Goal: Task Accomplishment & Management: Use online tool/utility

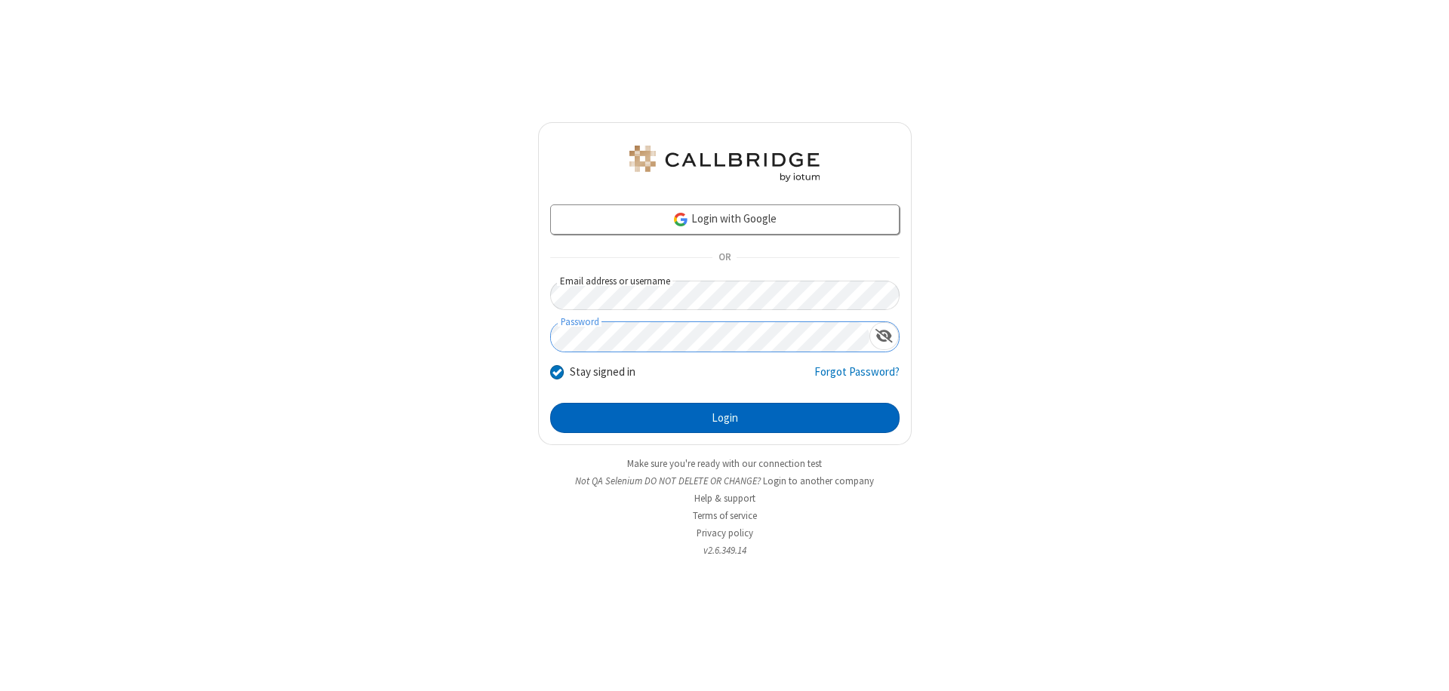
click at [724, 418] on button "Login" at bounding box center [724, 418] width 349 height 30
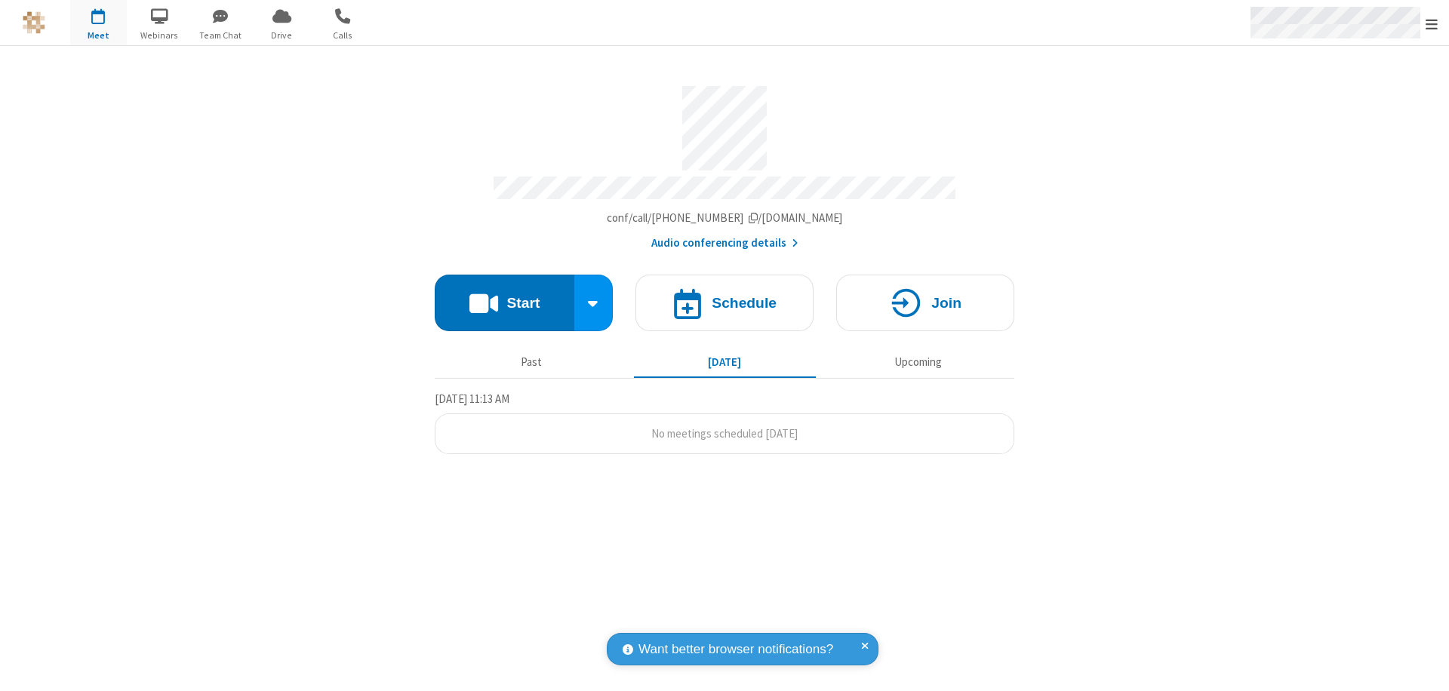
click at [1431, 23] on span "Open menu" at bounding box center [1431, 24] width 12 height 15
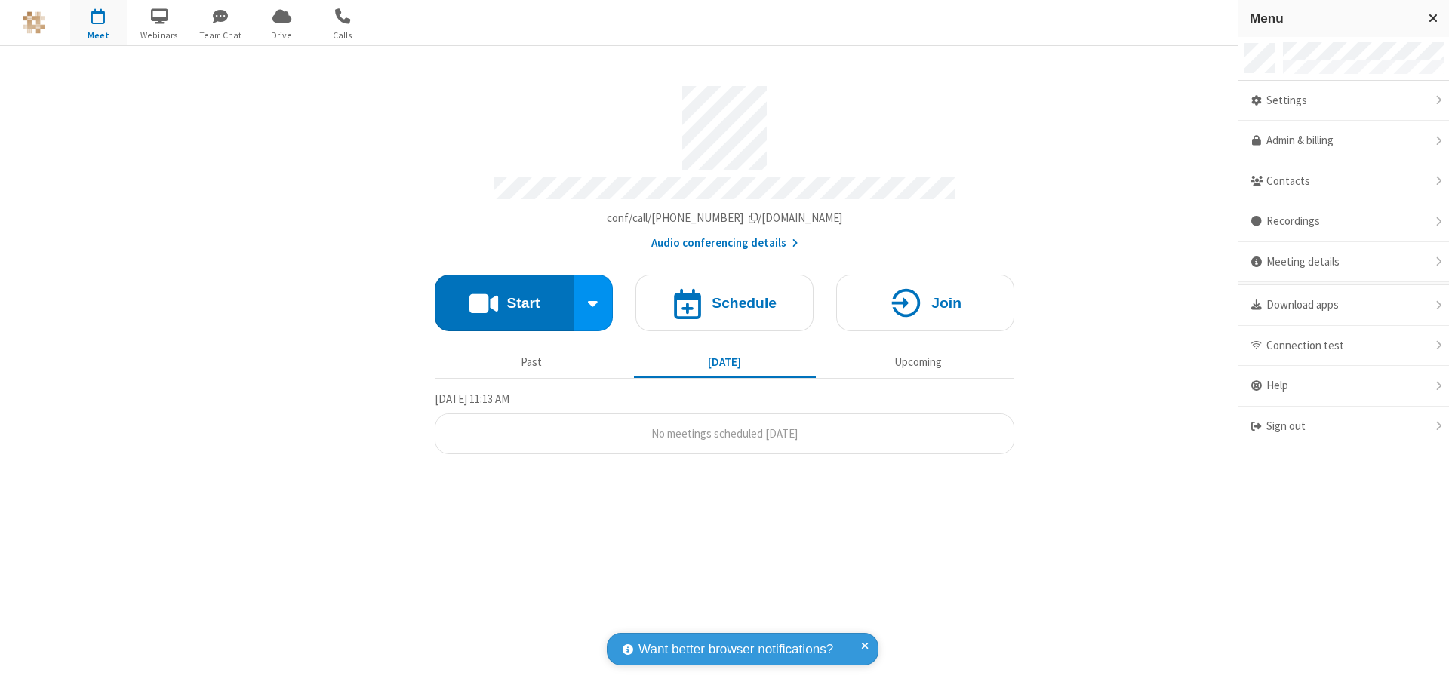
click at [98, 23] on span "button" at bounding box center [98, 16] width 57 height 26
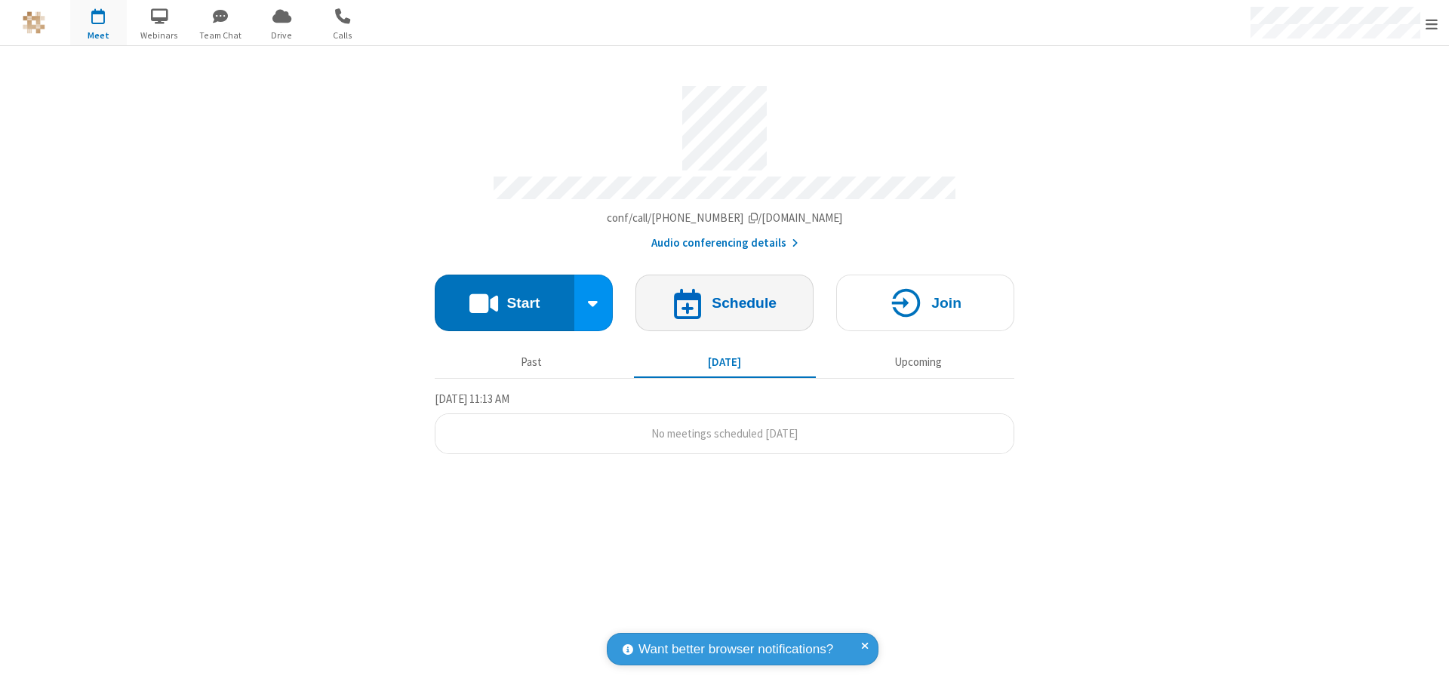
click at [724, 296] on h4 "Schedule" at bounding box center [743, 303] width 65 height 14
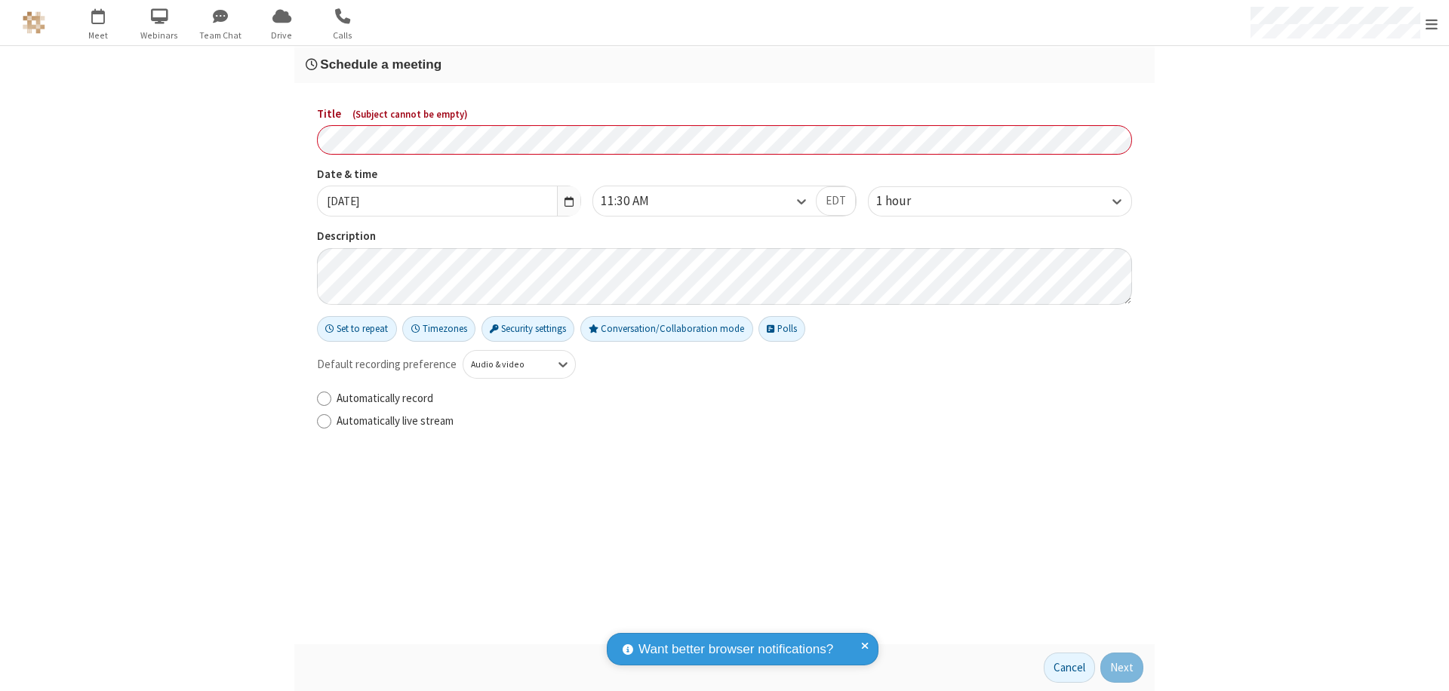
click at [724, 64] on h3 "Schedule a meeting" at bounding box center [724, 64] width 837 height 14
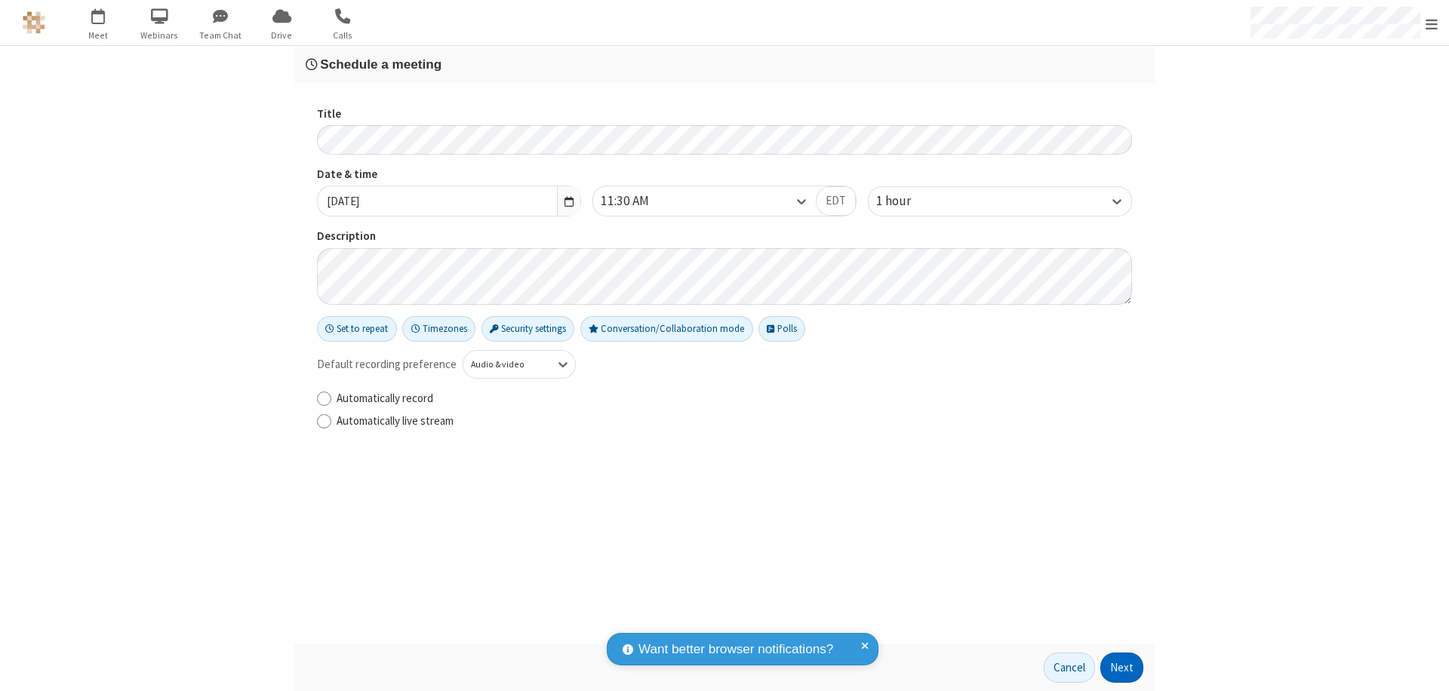
click at [1122, 668] on button "Next" at bounding box center [1121, 668] width 43 height 30
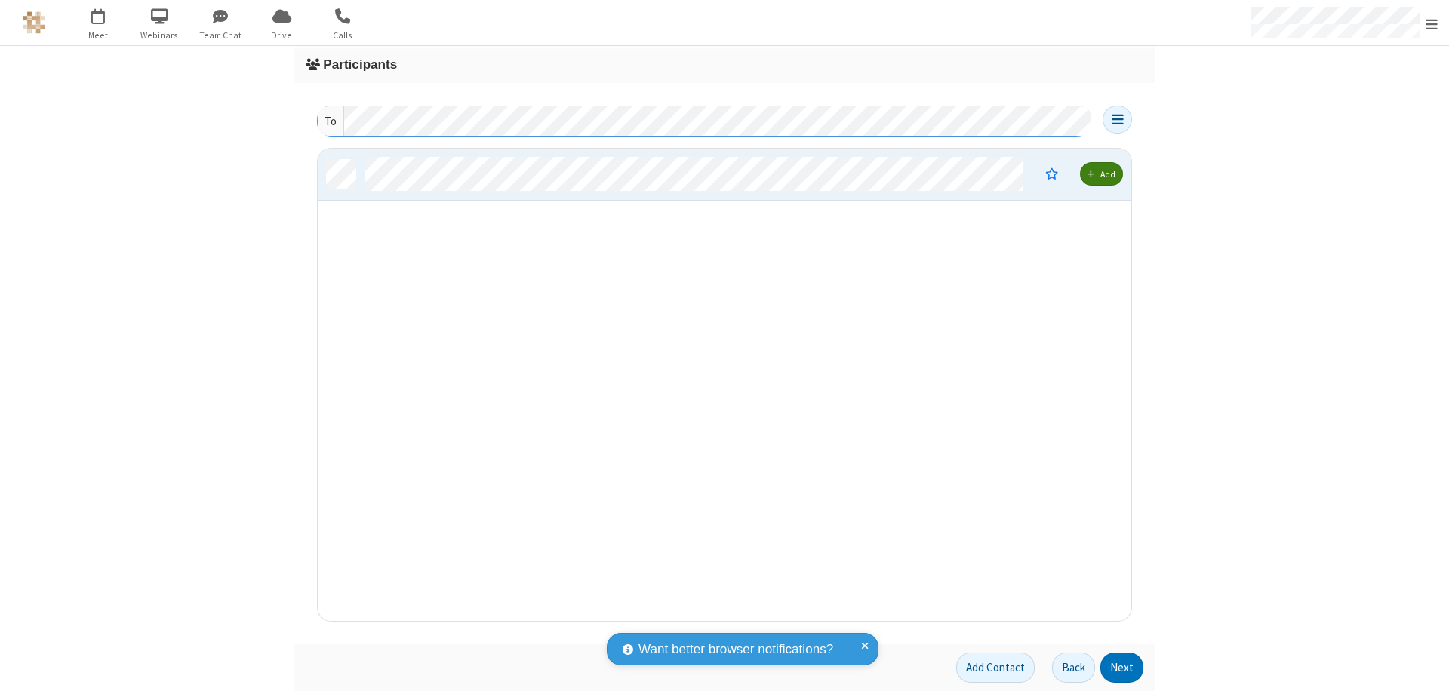
scroll to position [461, 802]
click at [1122, 668] on button "Next" at bounding box center [1121, 668] width 43 height 30
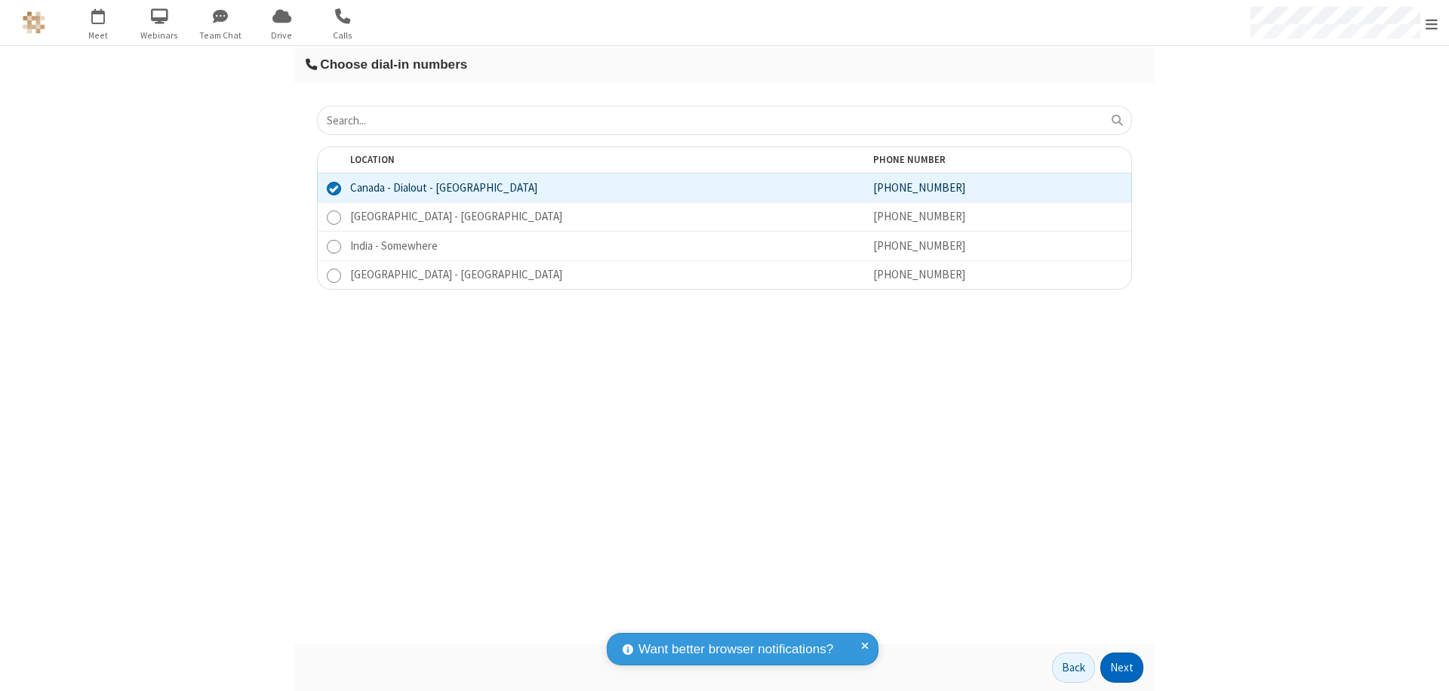
click at [1122, 668] on button "Next" at bounding box center [1121, 668] width 43 height 30
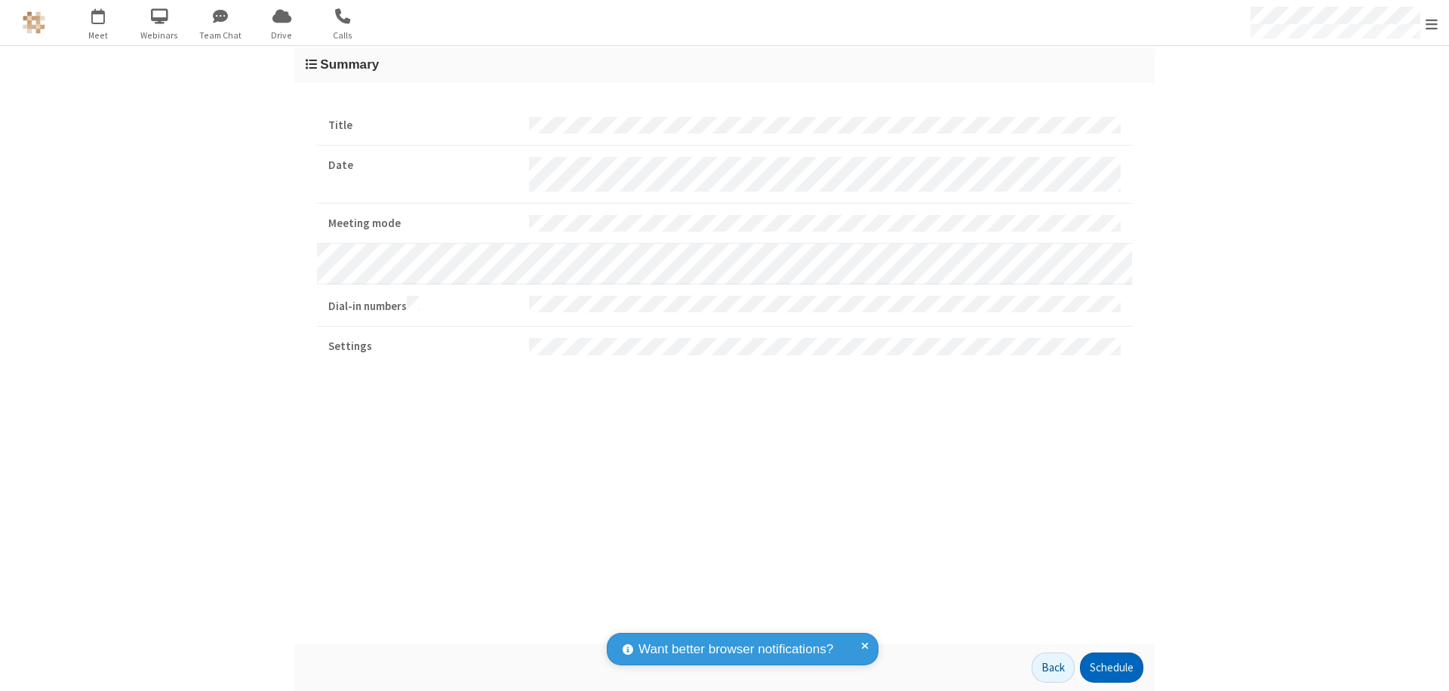
click at [1111, 668] on button "Schedule" at bounding box center [1111, 668] width 63 height 30
